Goal: Information Seeking & Learning: Check status

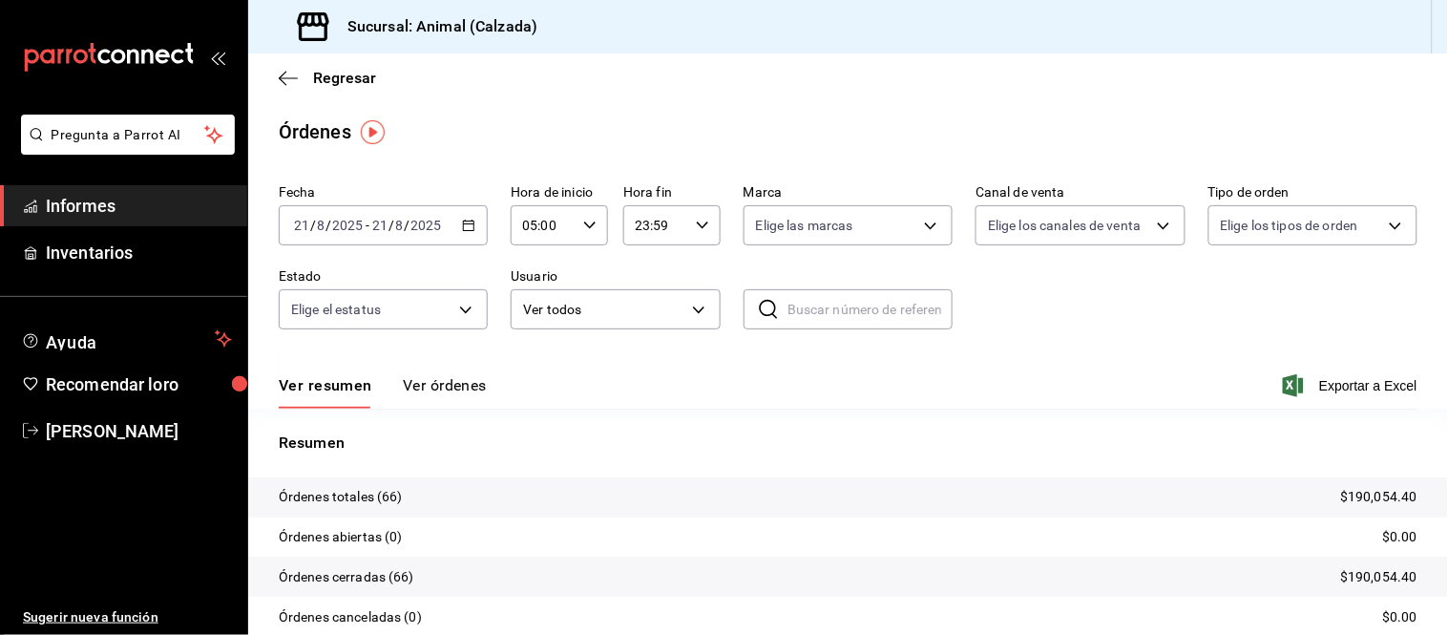
click at [462, 227] on icon "button" at bounding box center [468, 225] width 13 height 13
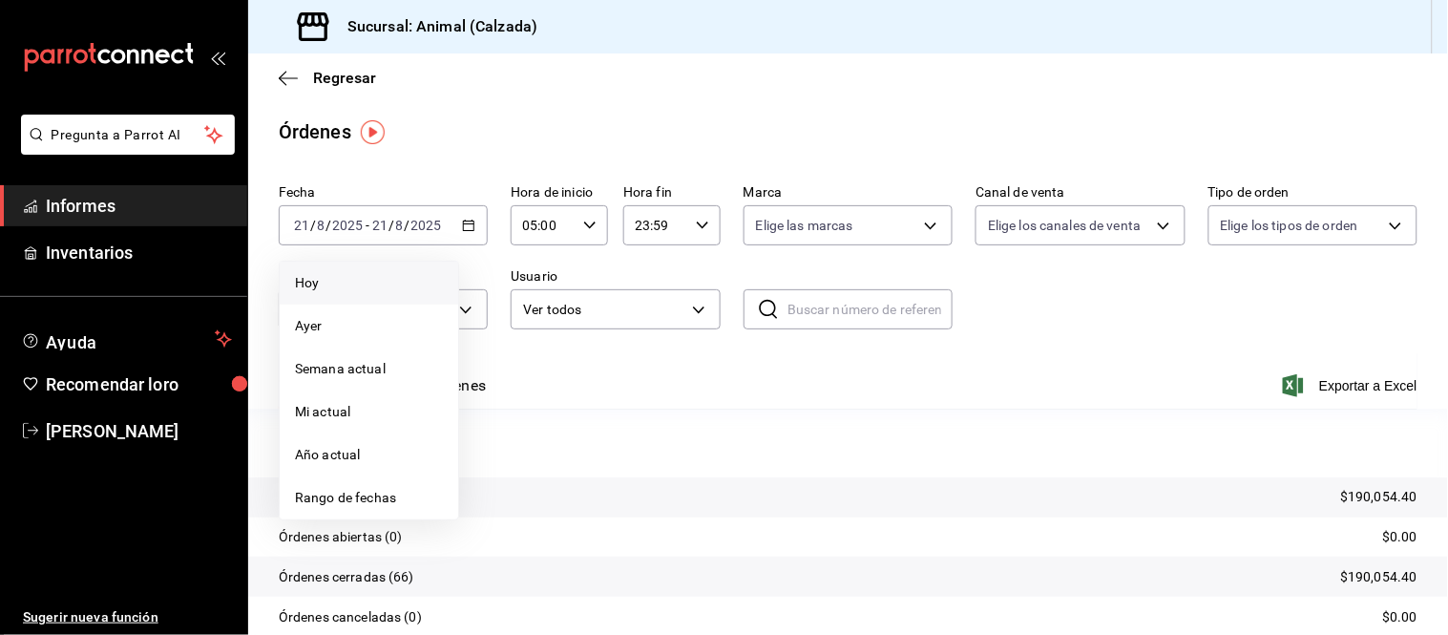
click at [329, 280] on span "Hoy" at bounding box center [369, 283] width 148 height 20
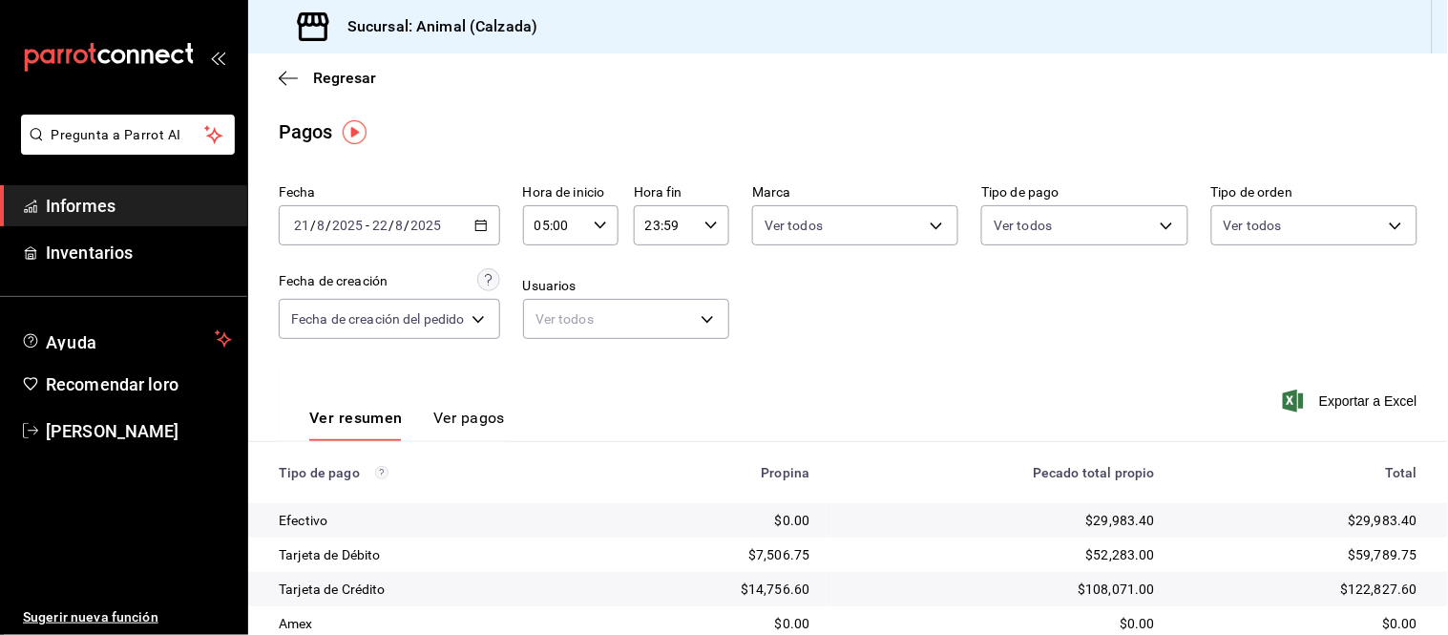
click at [110, 197] on font "Informes" at bounding box center [81, 206] width 70 height 20
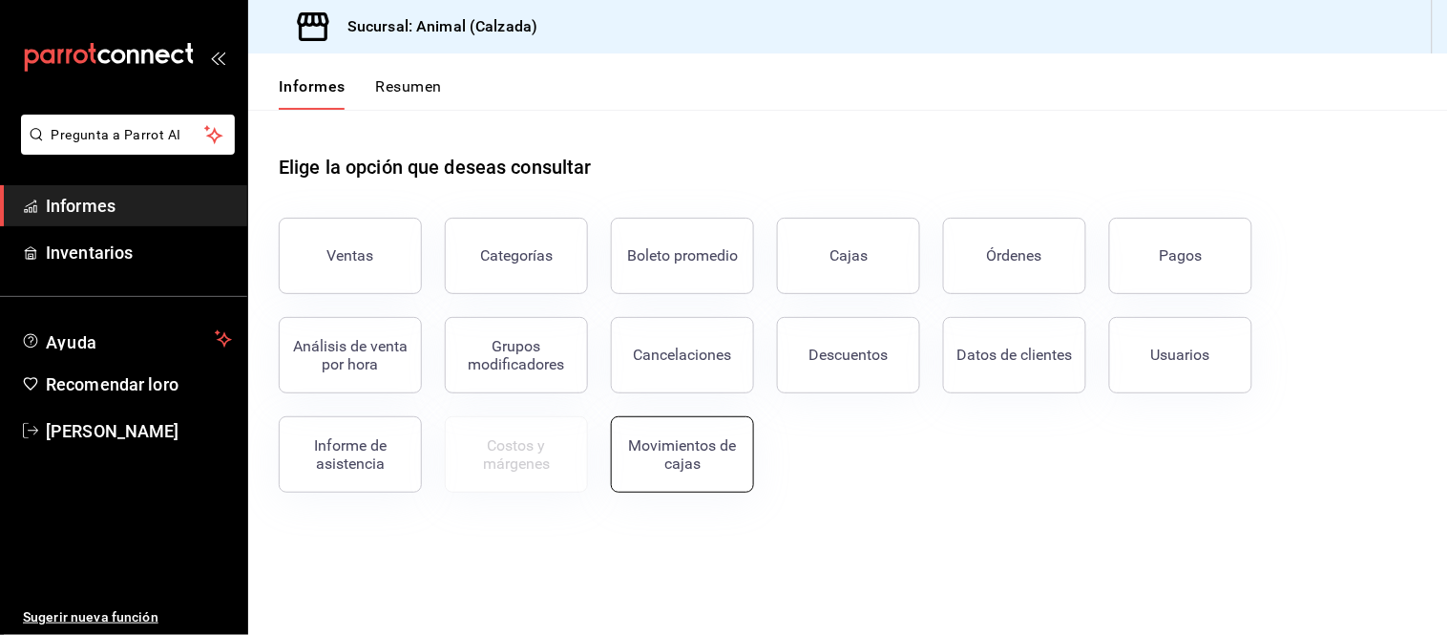
click at [693, 459] on font "Movimientos de cajas" at bounding box center [683, 454] width 108 height 36
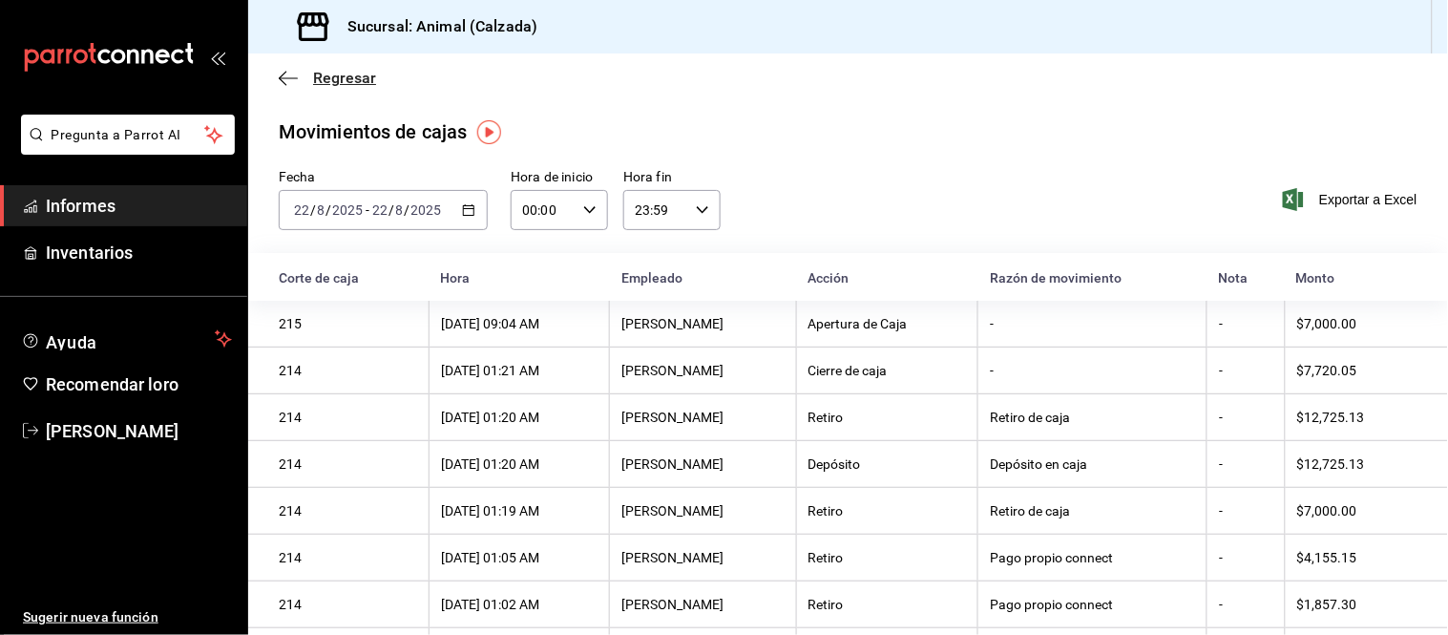
click at [279, 70] on icon "button" at bounding box center [288, 78] width 19 height 17
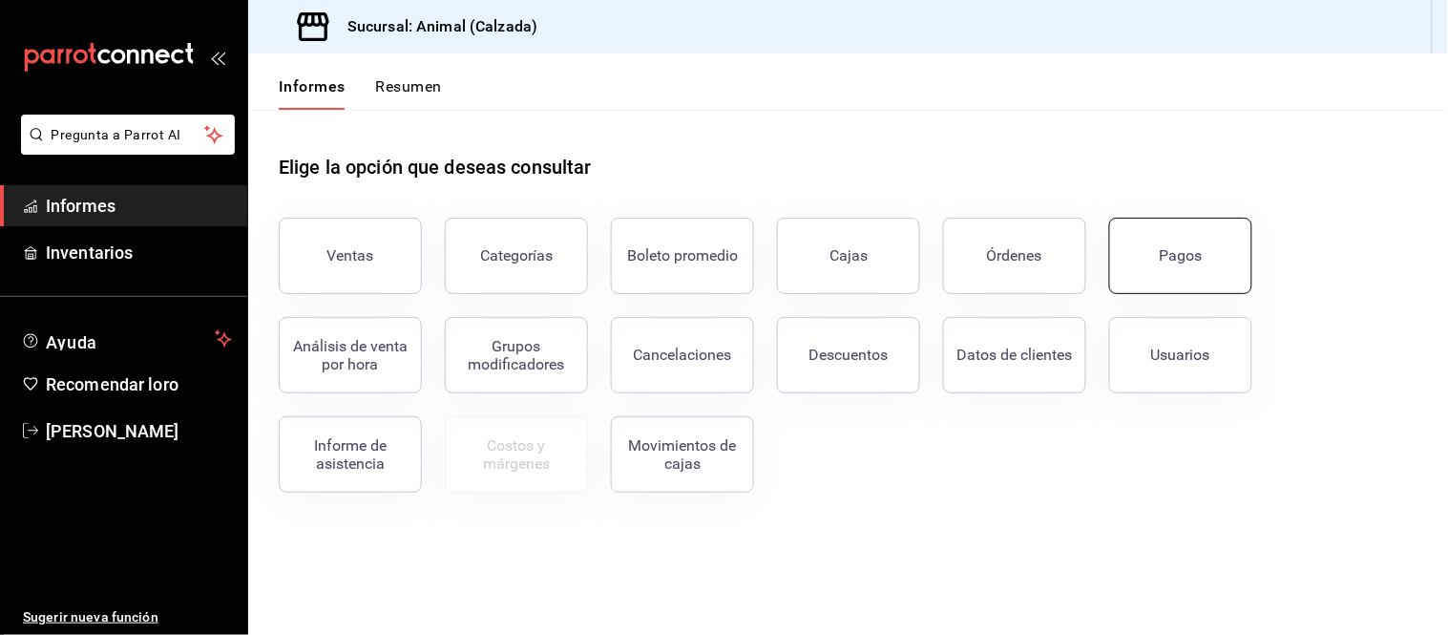
click at [1174, 234] on button "Pagos" at bounding box center [1180, 256] width 143 height 76
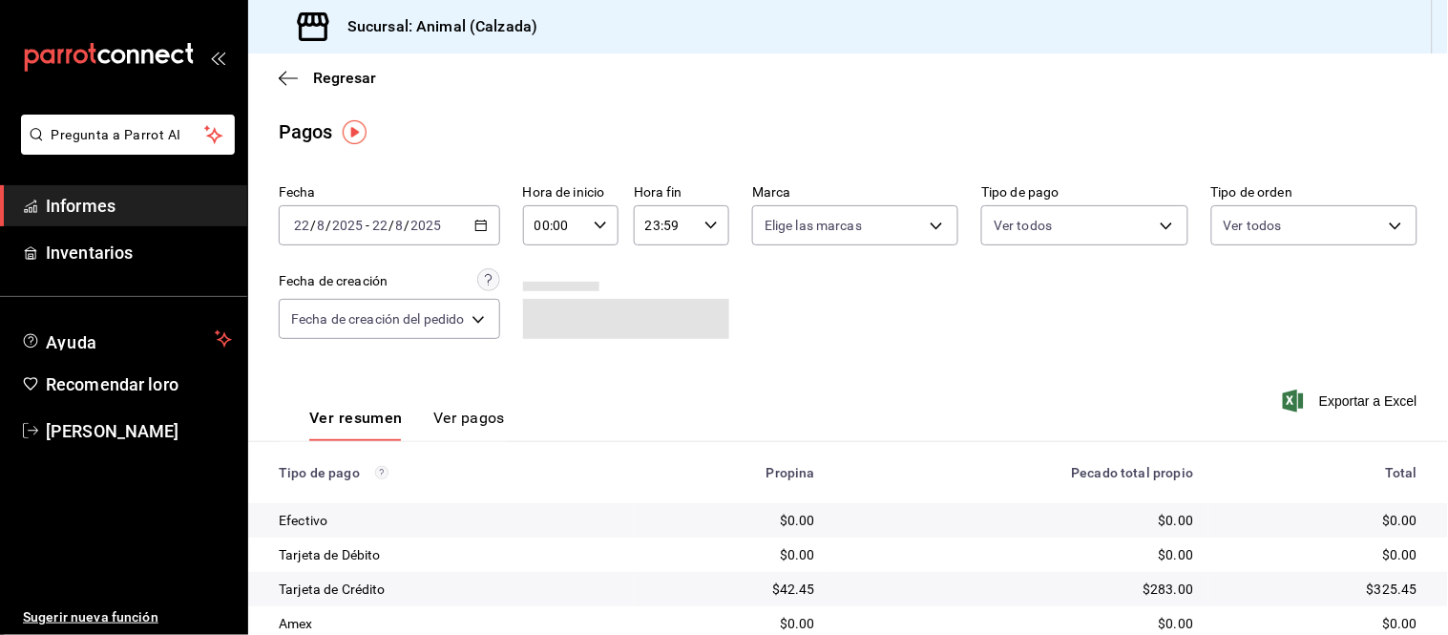
click at [483, 230] on icon "button" at bounding box center [480, 225] width 13 height 13
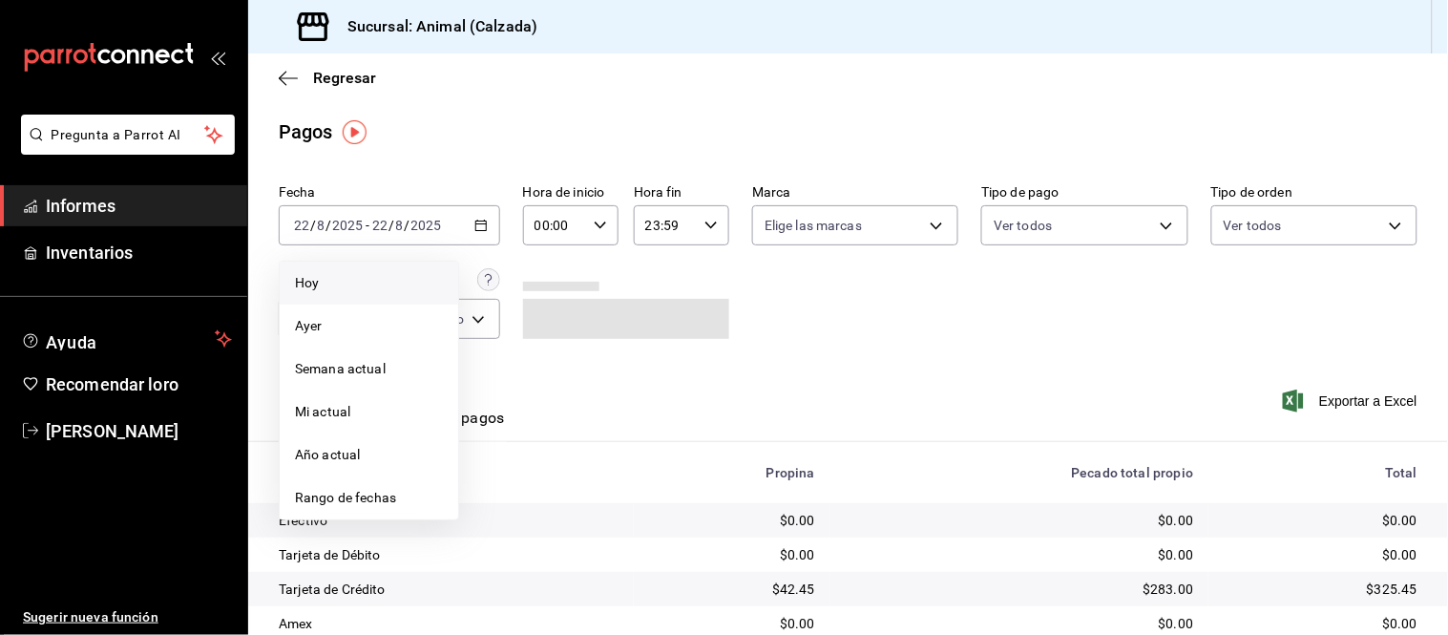
click at [385, 283] on span "Hoy" at bounding box center [369, 283] width 148 height 20
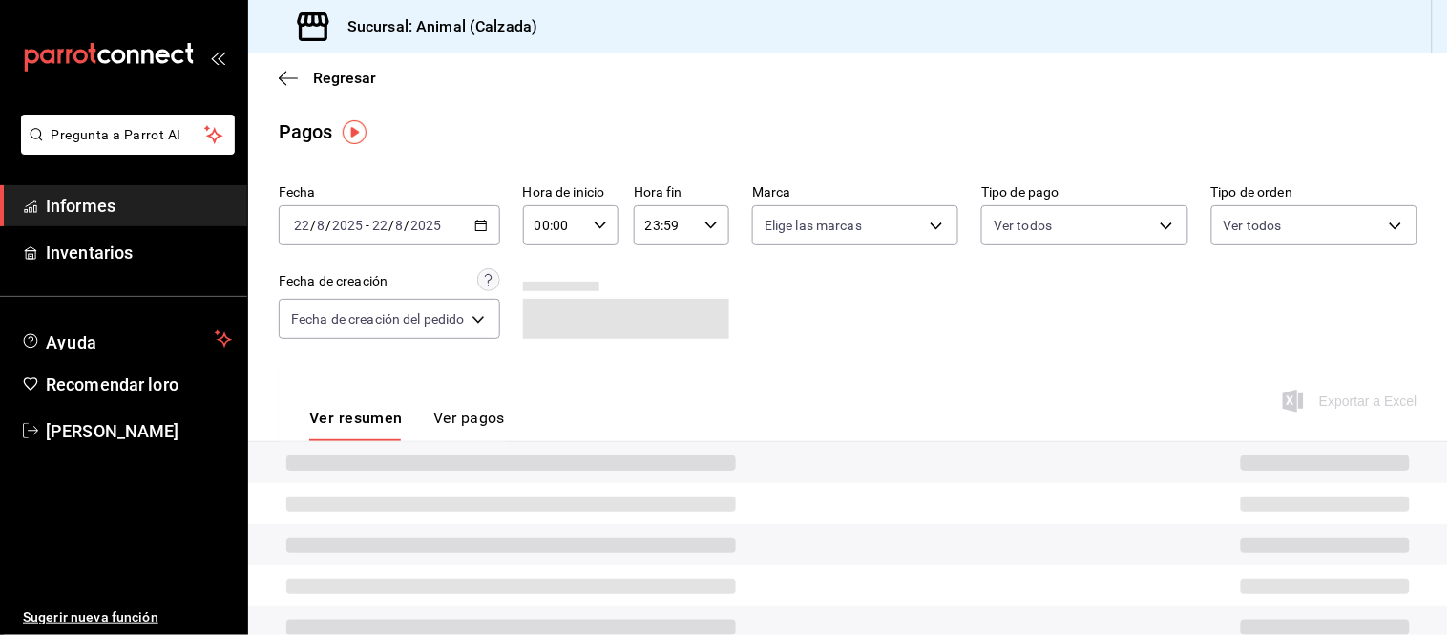
click at [593, 232] on div "00:00 Hora de inicio" at bounding box center [570, 225] width 95 height 40
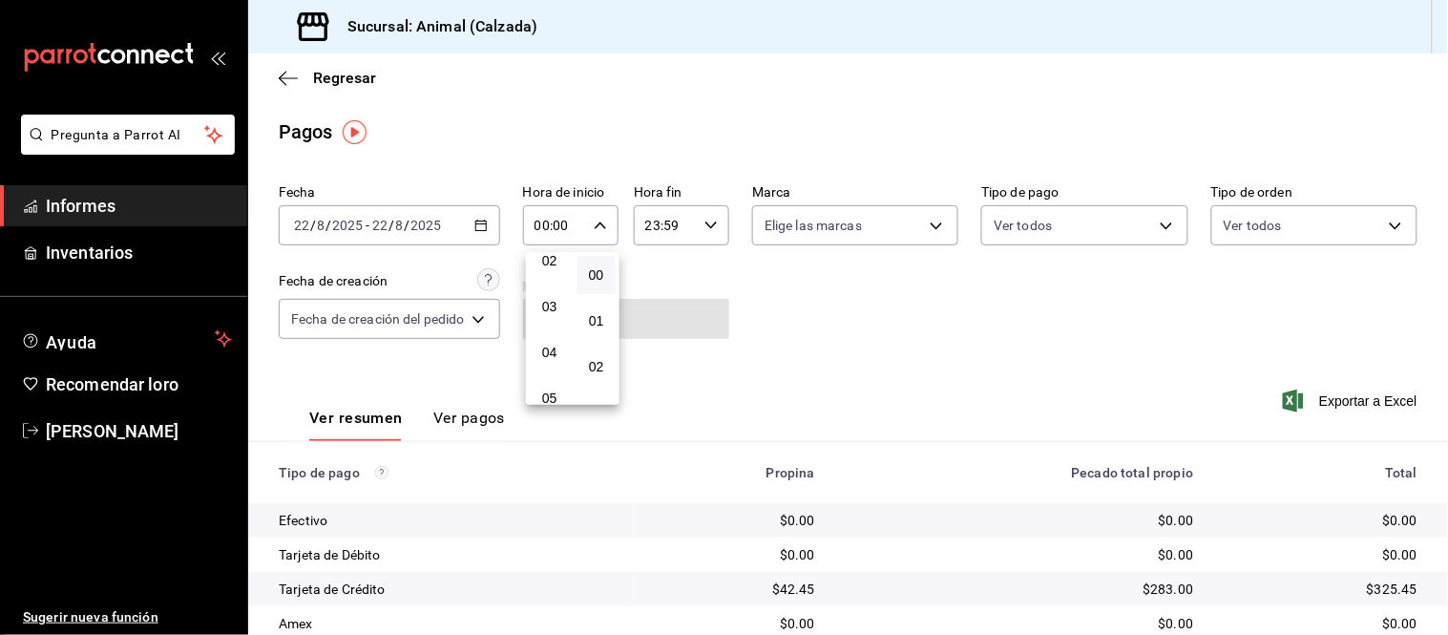
scroll to position [212, 0]
click at [546, 286] on font "05" at bounding box center [549, 291] width 15 height 15
type input "05:00"
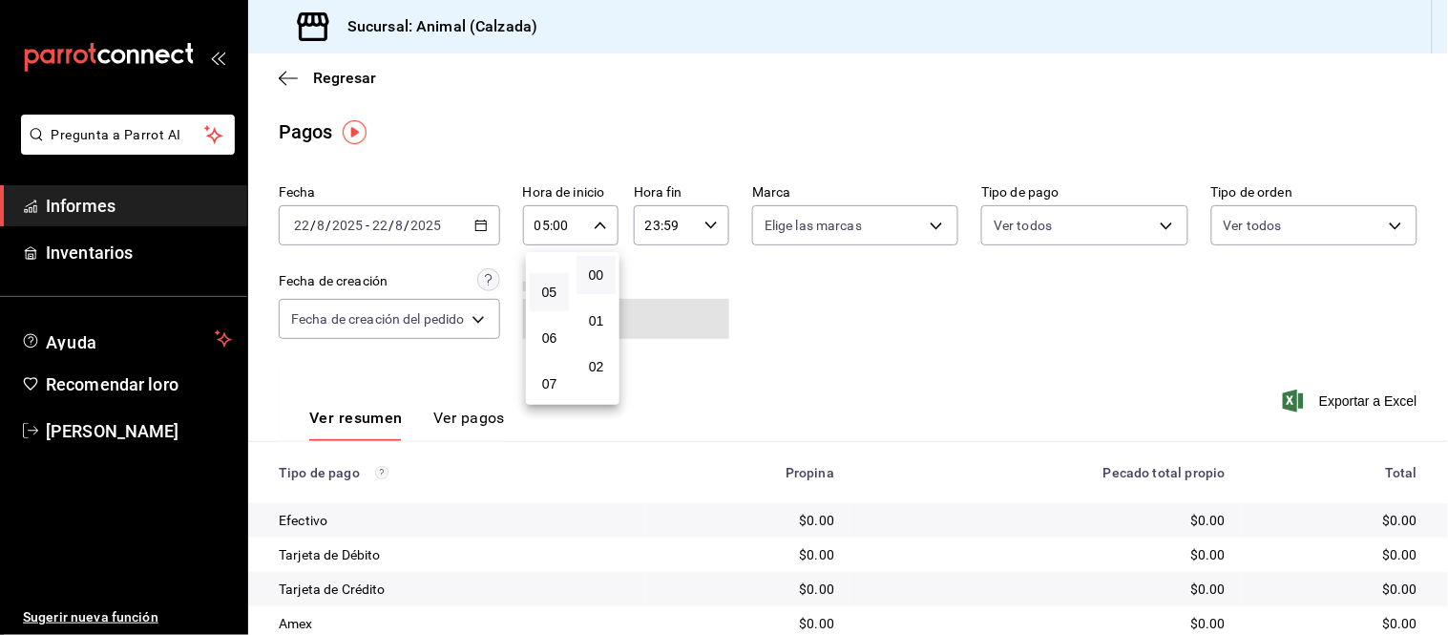
click at [698, 369] on div at bounding box center [724, 317] width 1448 height 635
